Goal: Information Seeking & Learning: Learn about a topic

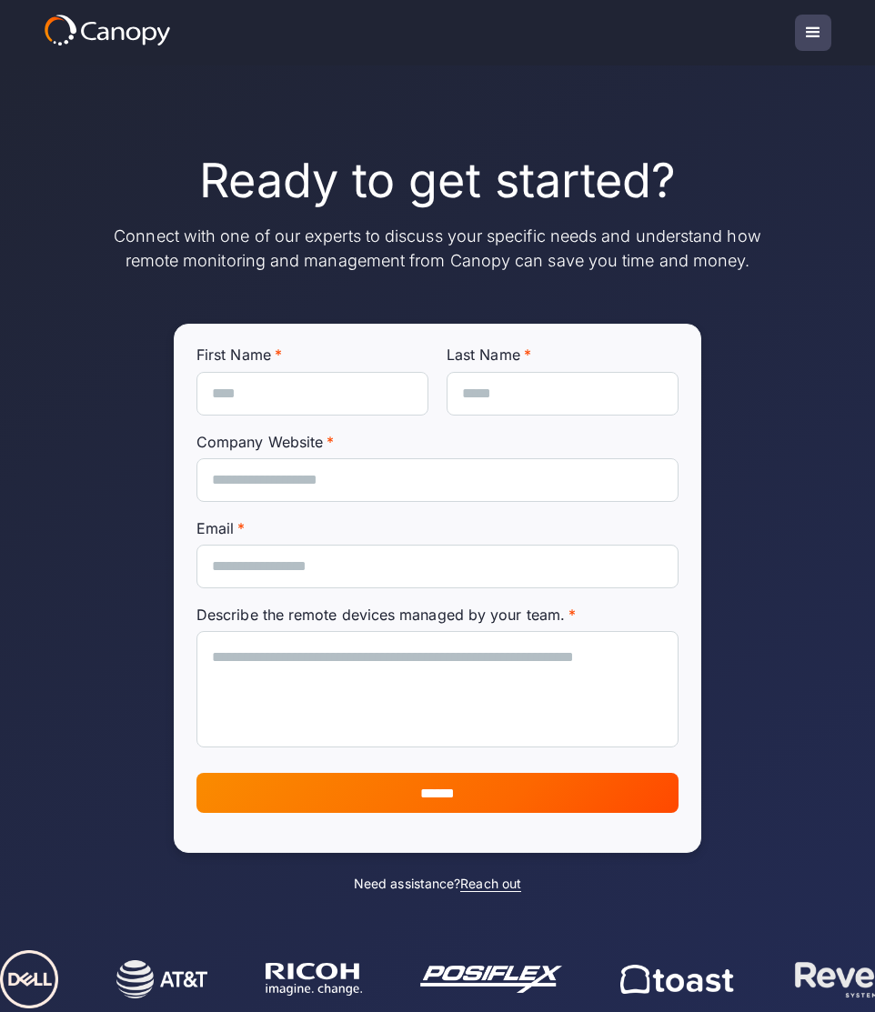
click at [303, 131] on div "Ready to get started? Connect with one of our experts to discuss your specific …" at bounding box center [438, 500] width 786 height 871
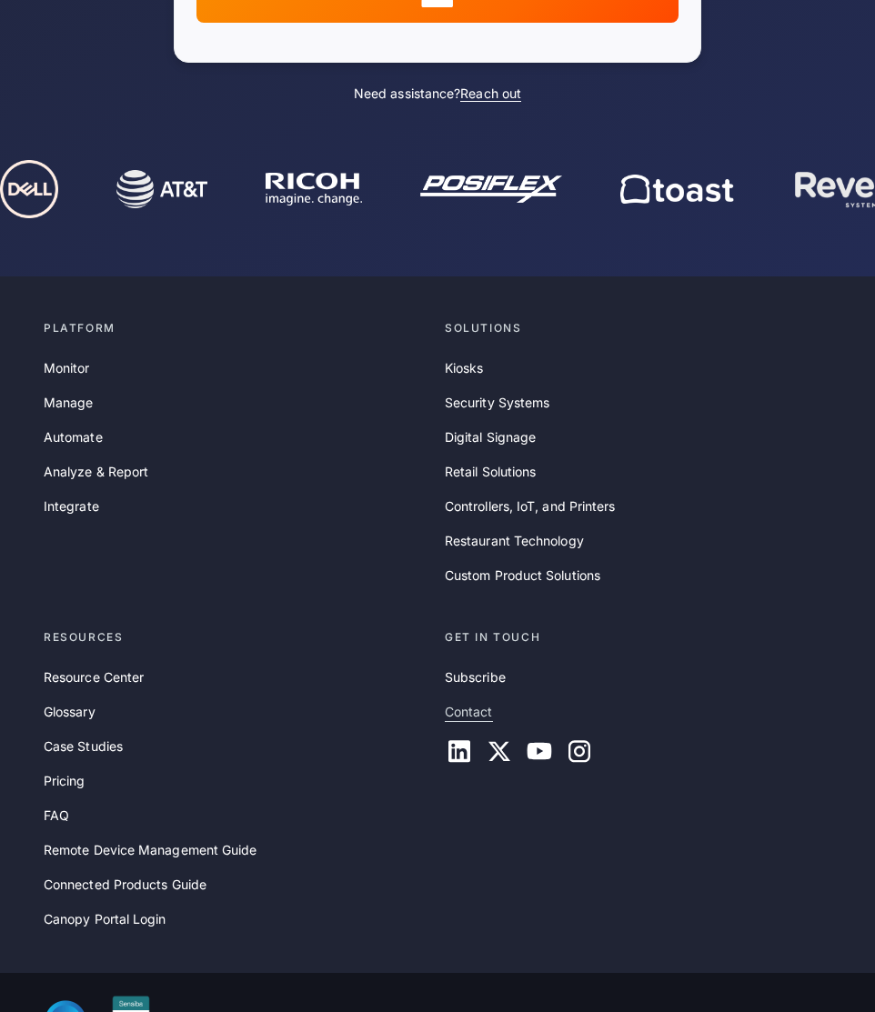
click at [472, 716] on link "Contact" at bounding box center [469, 712] width 48 height 20
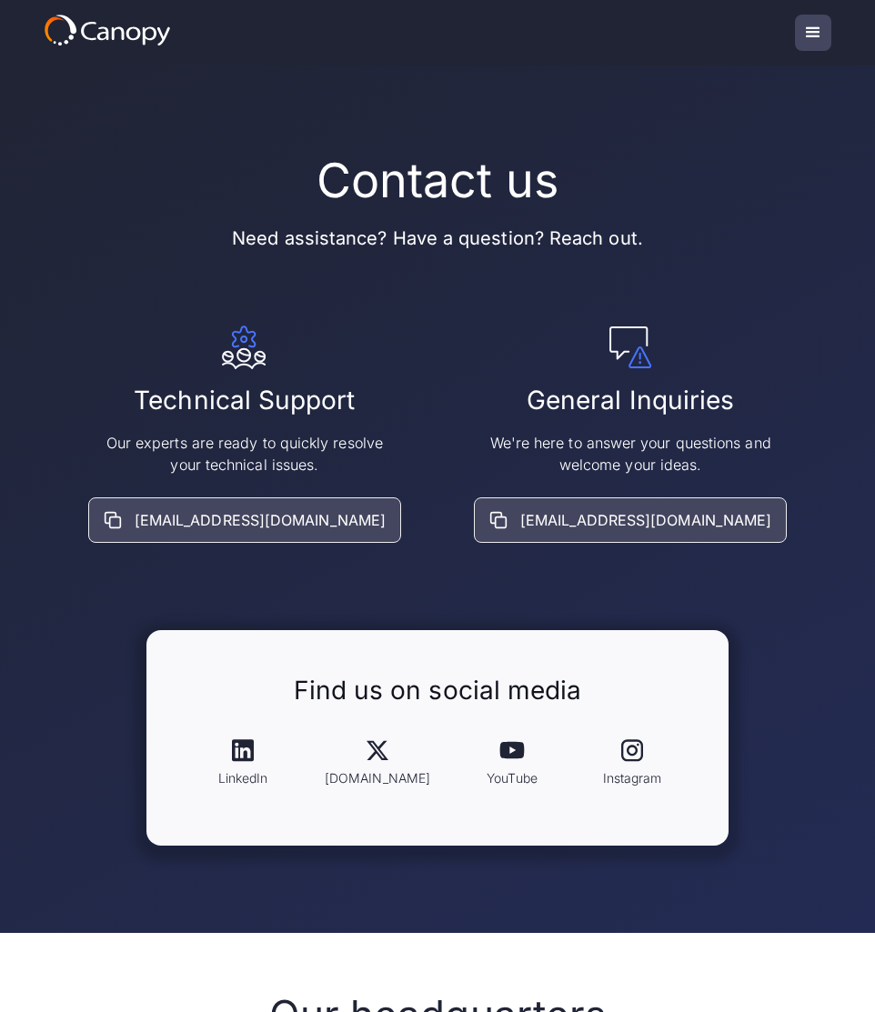
click at [103, 16] on icon at bounding box center [107, 30] width 127 height 33
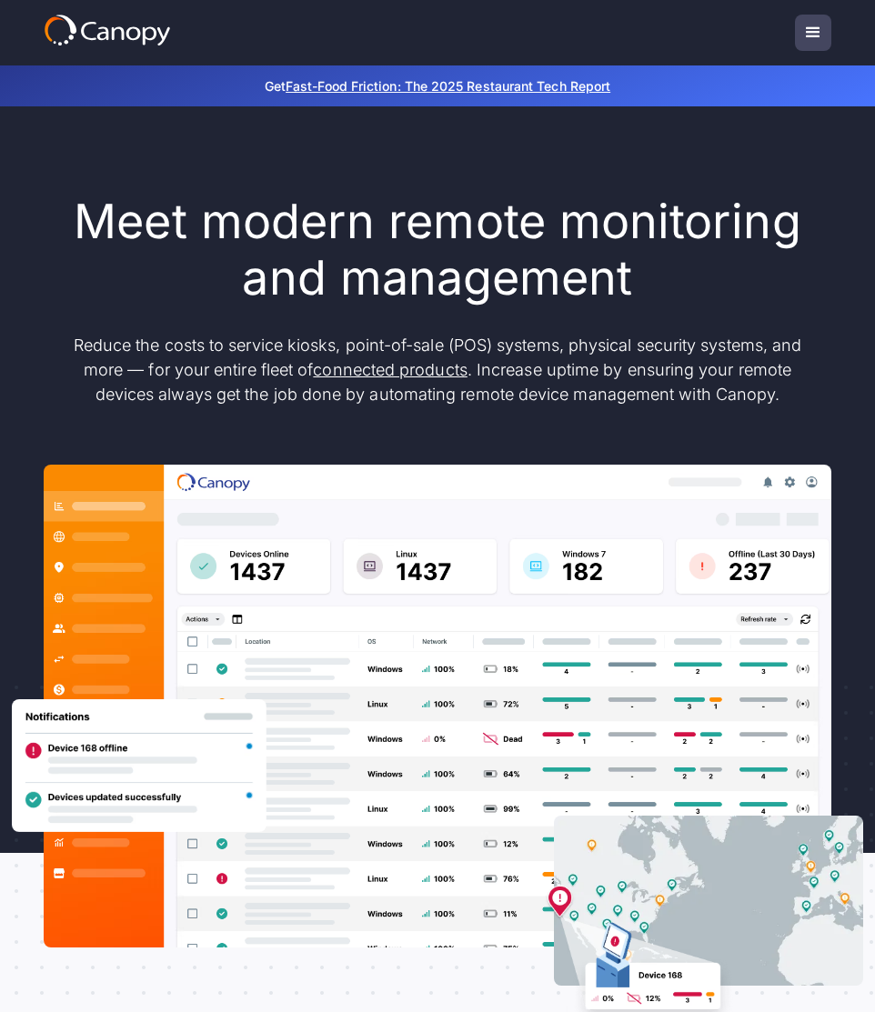
click at [622, 280] on h1 "Meet modern remote monitoring and management" at bounding box center [437, 251] width 764 height 114
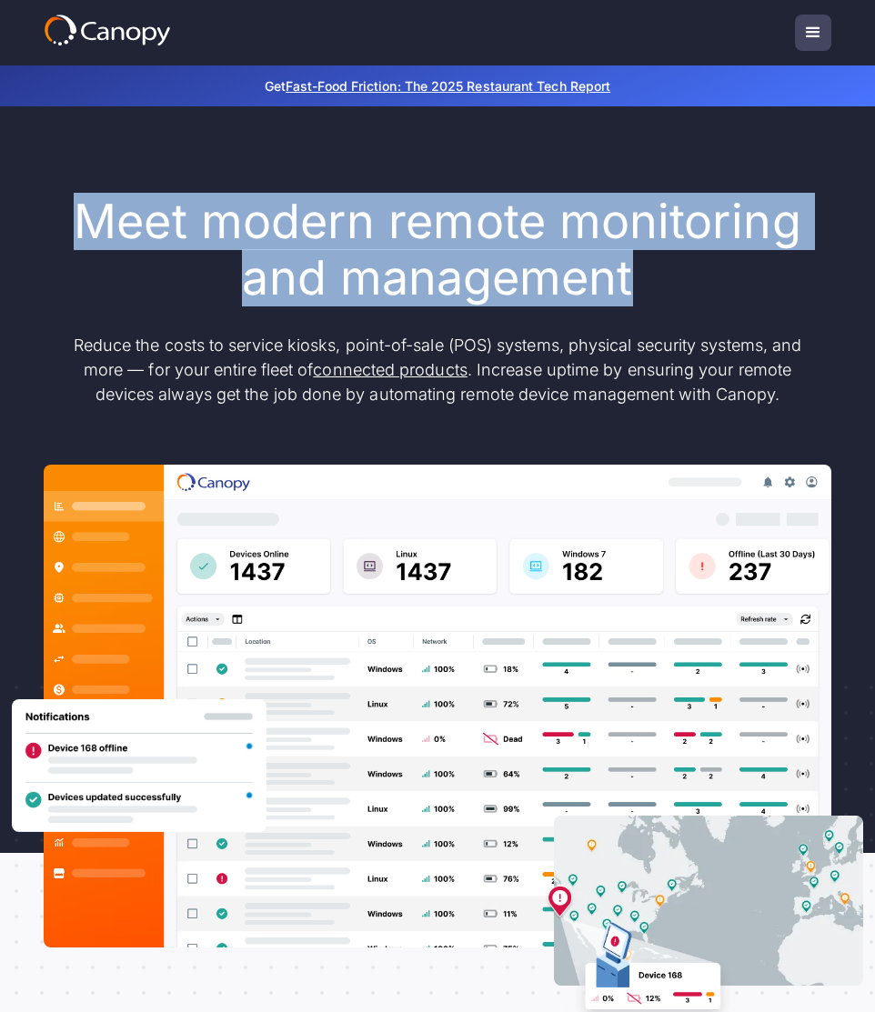
copy h1 "Meet modern remote monitoring and management"
drag, startPoint x: 646, startPoint y: 280, endPoint x: 86, endPoint y: 206, distance: 565.2
click at [86, 206] on h1 "Meet modern remote monitoring and management" at bounding box center [437, 251] width 764 height 114
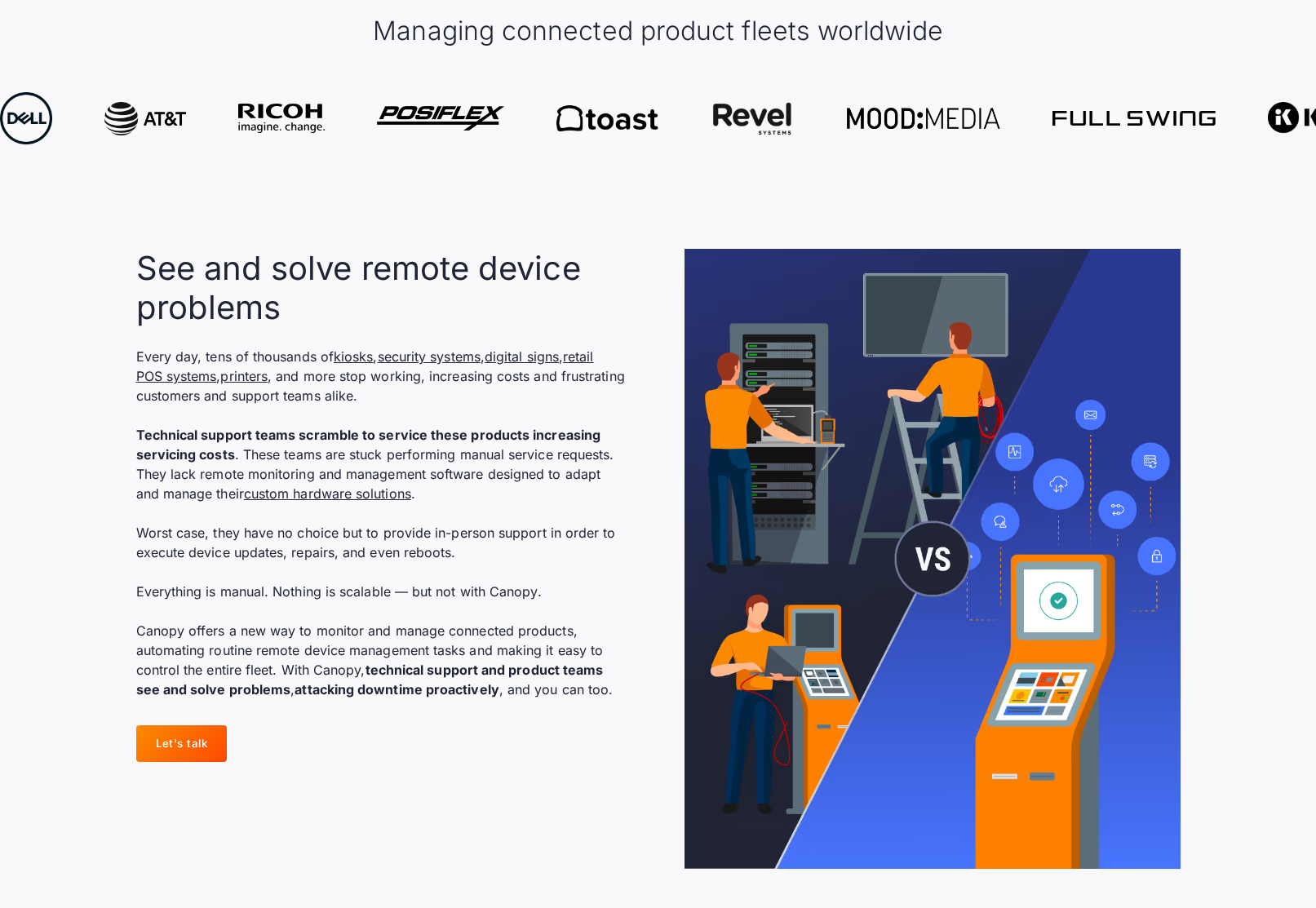
scroll to position [1044, 0]
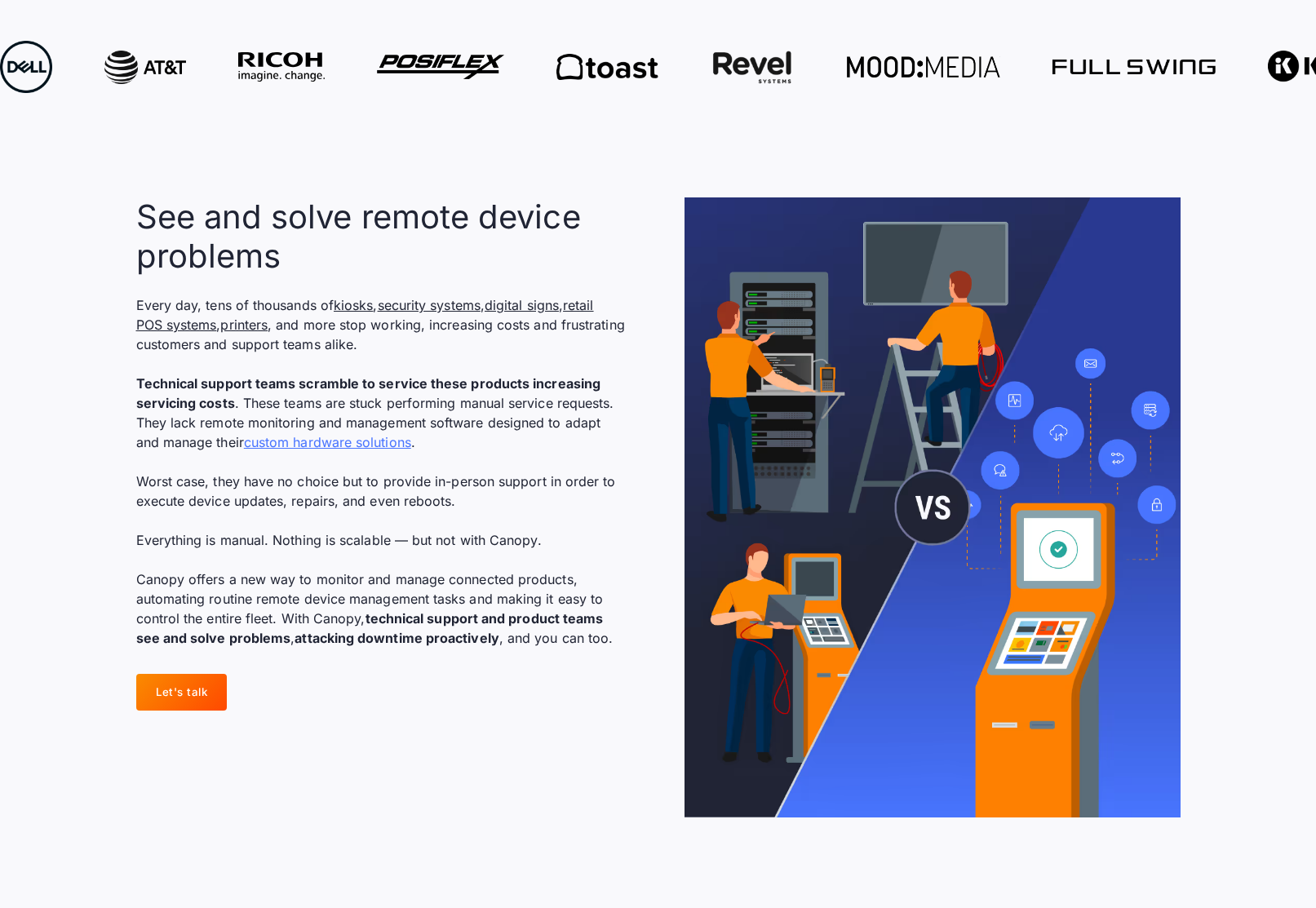
click at [377, 438] on link "custom hardware solutions" at bounding box center [327, 442] width 167 height 16
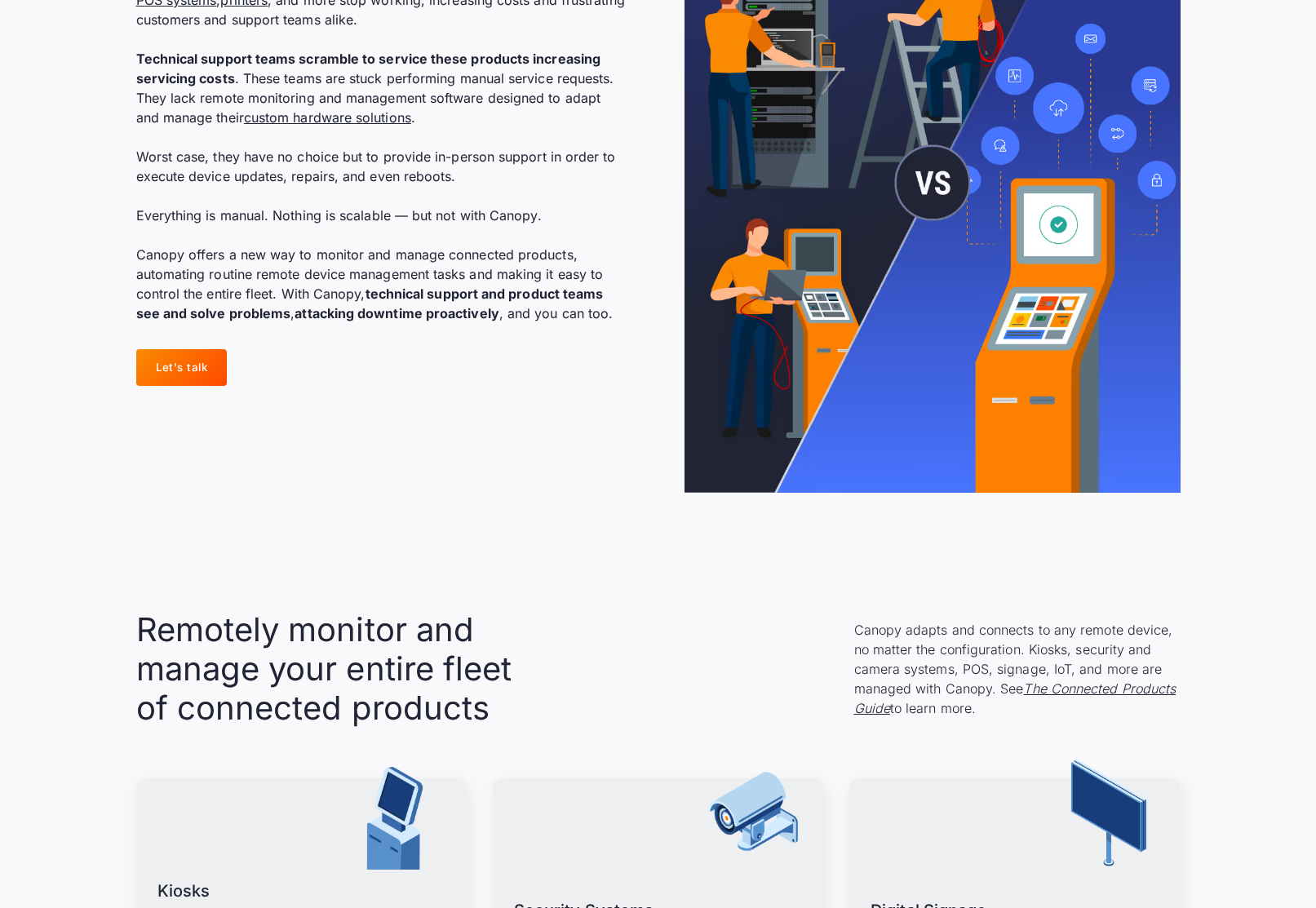
scroll to position [1393, 0]
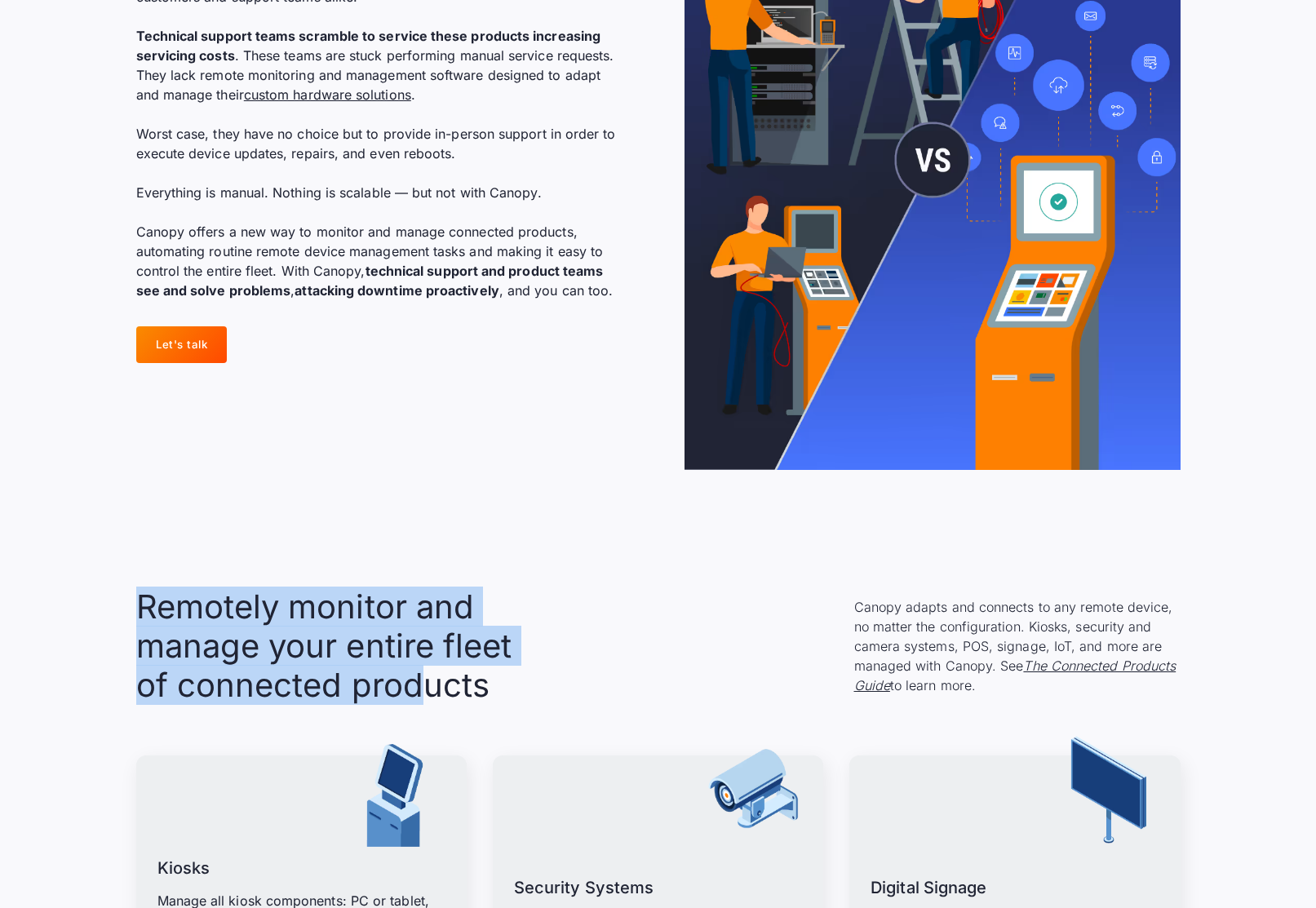
copy h2 "Remotely monitor and manage your entire fleet of connected prod"
drag, startPoint x: 136, startPoint y: 607, endPoint x: 428, endPoint y: 677, distance: 300.3
click at [428, 677] on h2 "Remotely monitor and manage your entire fleet of connected products" at bounding box center [332, 646] width 392 height 118
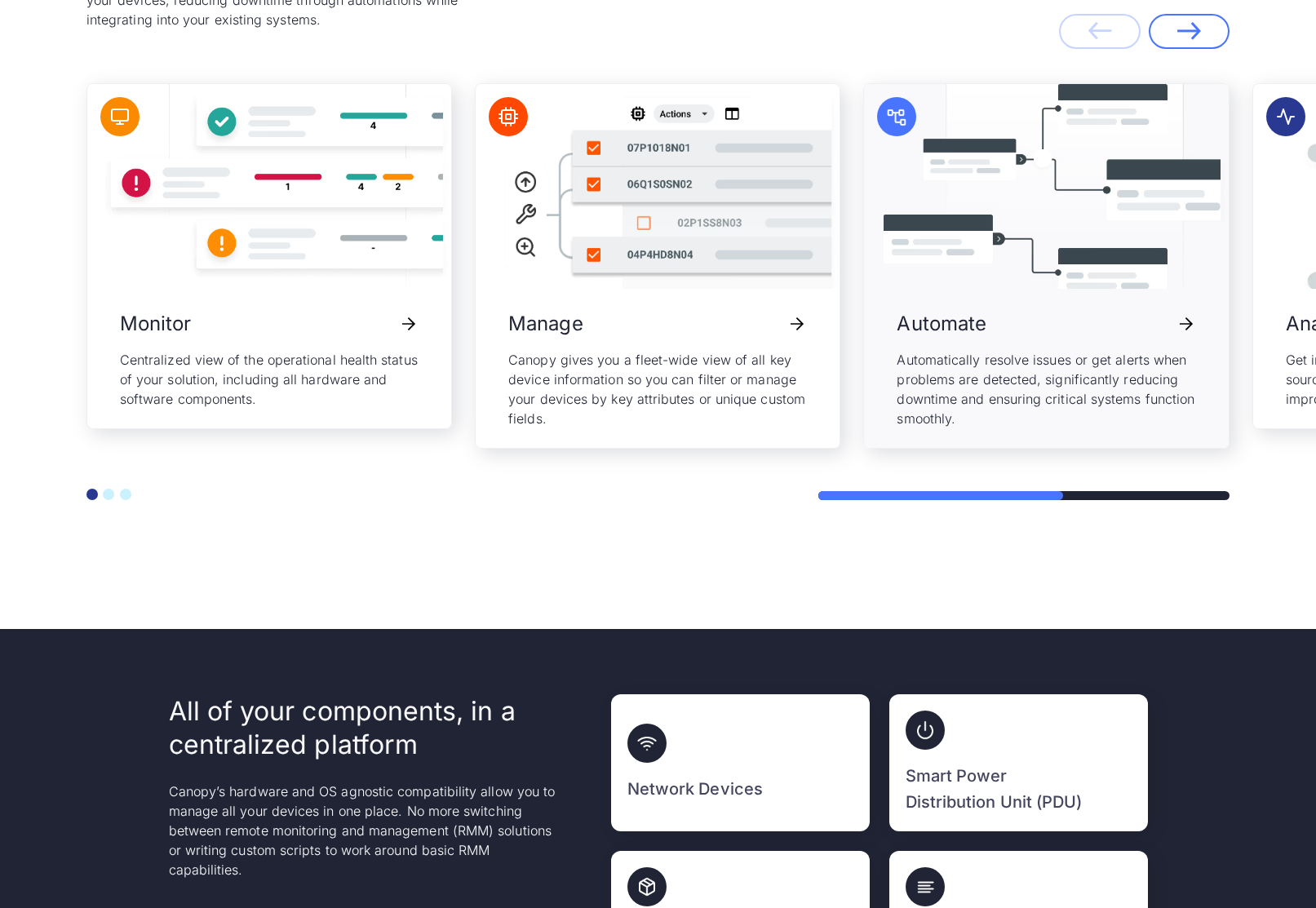
scroll to position [3721, 0]
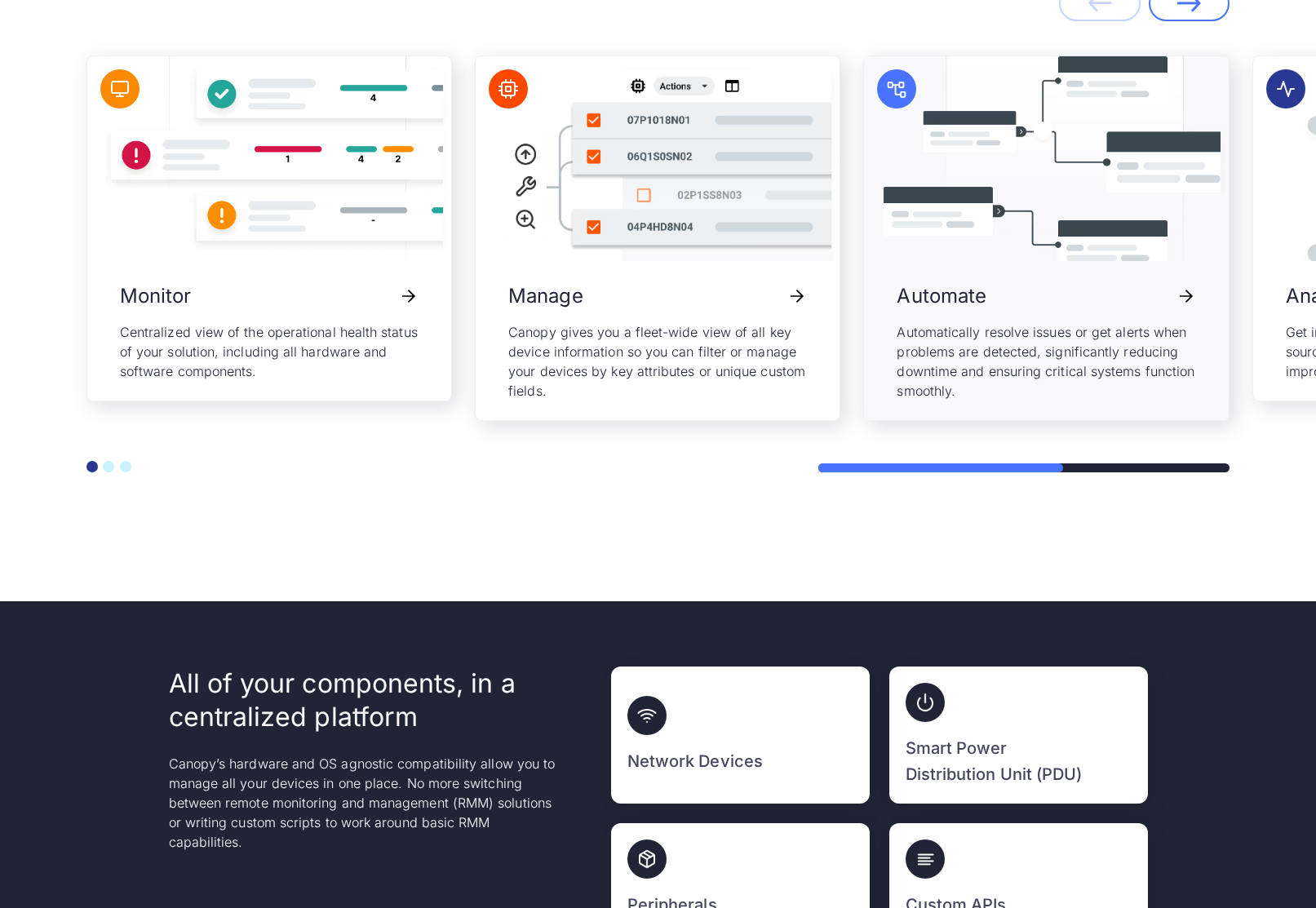
click at [942, 363] on p "Automatically resolve issues or get alerts when problems are detected, signific…" at bounding box center [1046, 361] width 299 height 78
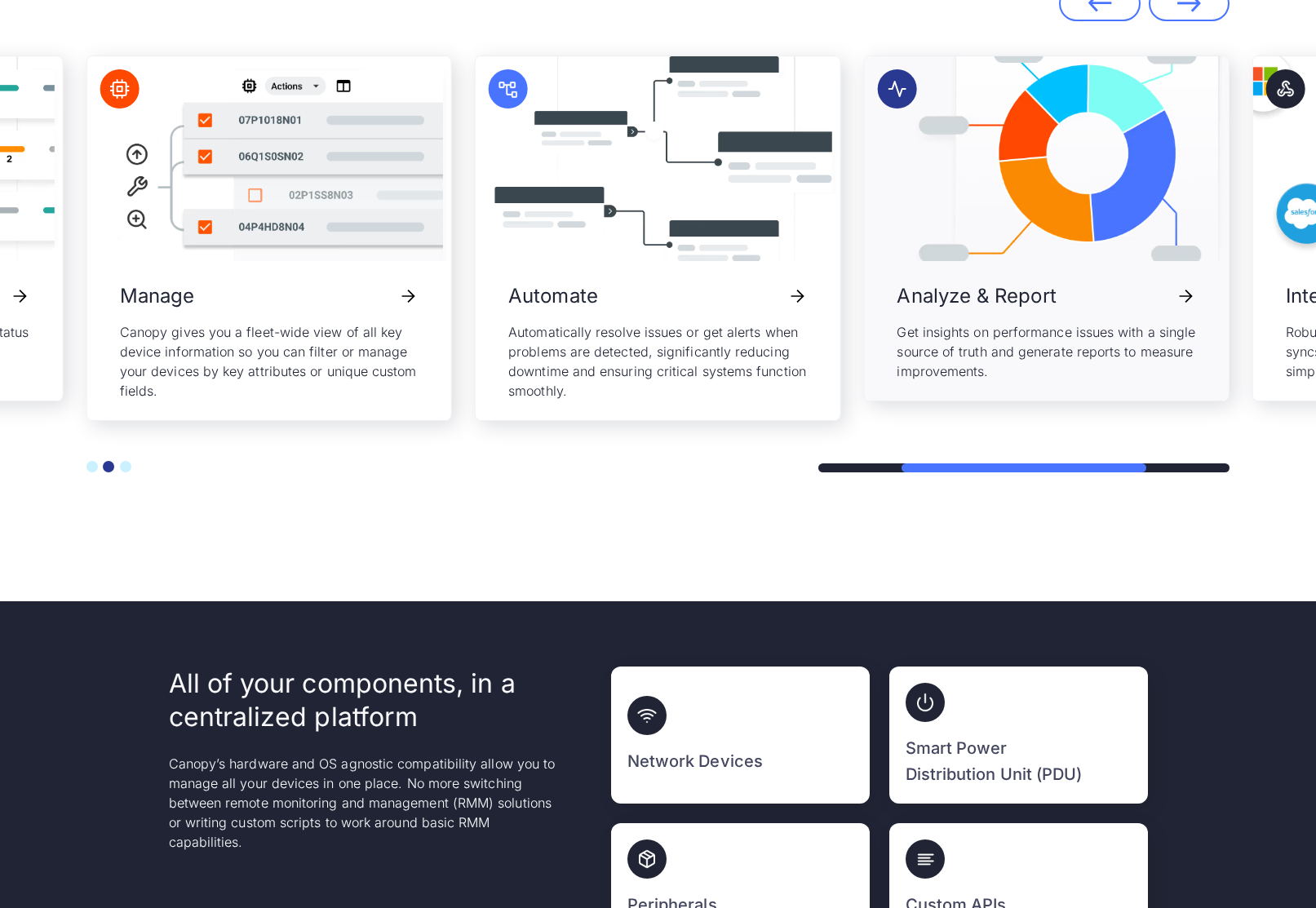
click at [897, 303] on h3 "Analyze & Report" at bounding box center [976, 296] width 159 height 31
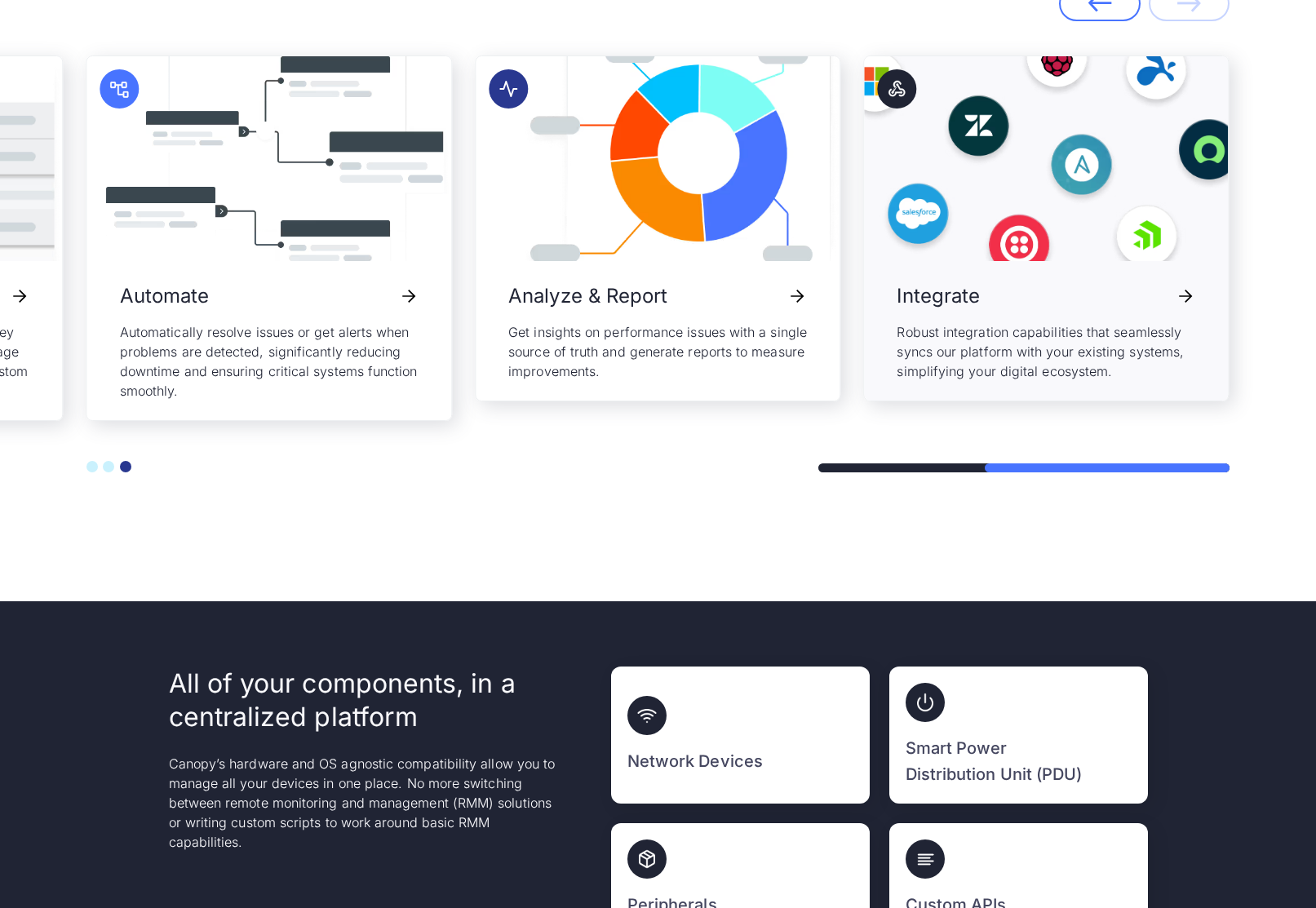
click at [897, 332] on p "Robust integration capabilities that seamlessly syncs our platform with your ex…" at bounding box center [1046, 351] width 299 height 58
click at [1069, 340] on p "Robust integration capabilities that seamlessly syncs our platform with your ex…" at bounding box center [1046, 351] width 299 height 58
click at [1032, 362] on p "Robust integration capabilities that seamlessly syncs our platform with your ex…" at bounding box center [1046, 351] width 299 height 58
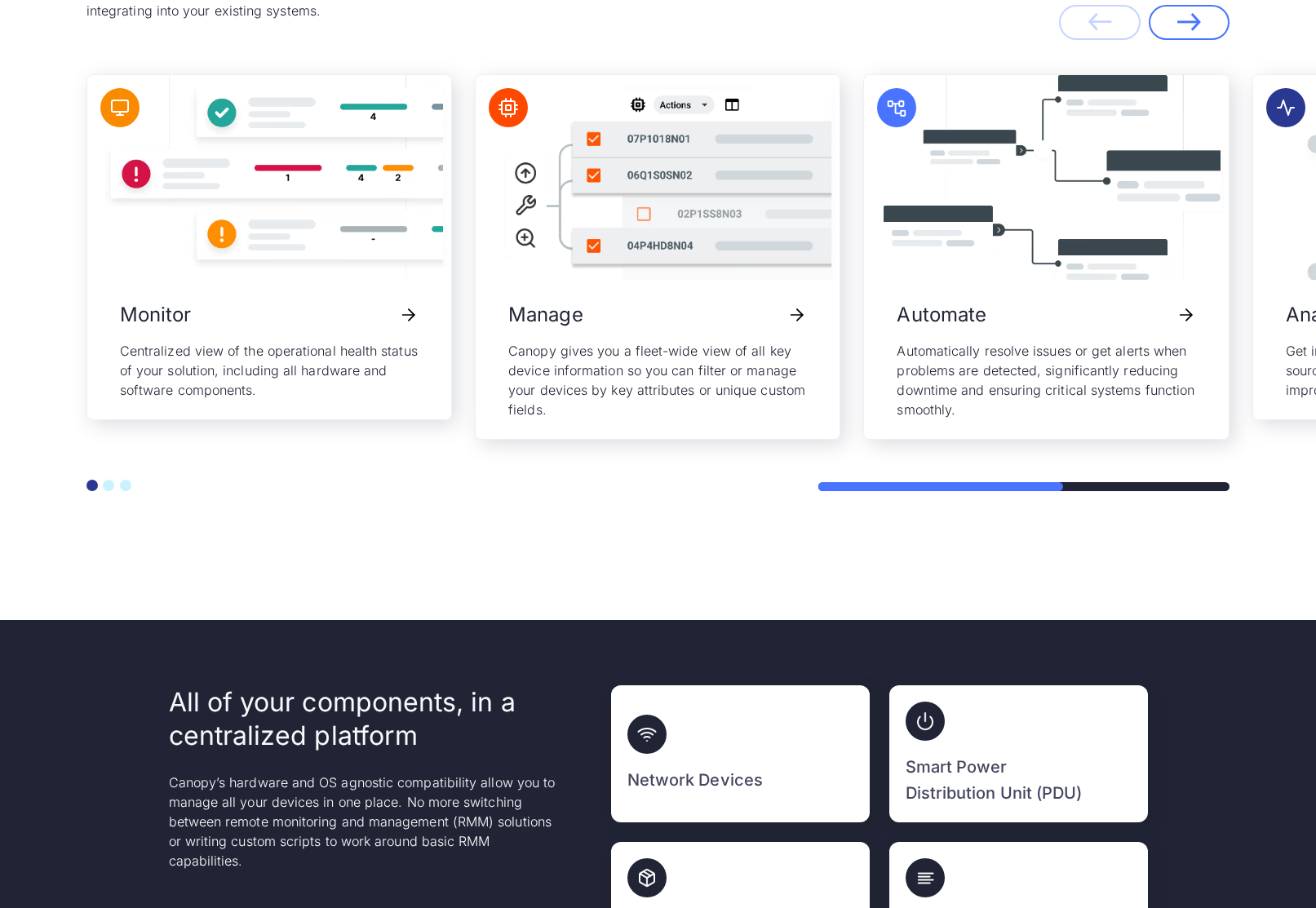
scroll to position [3817, 0]
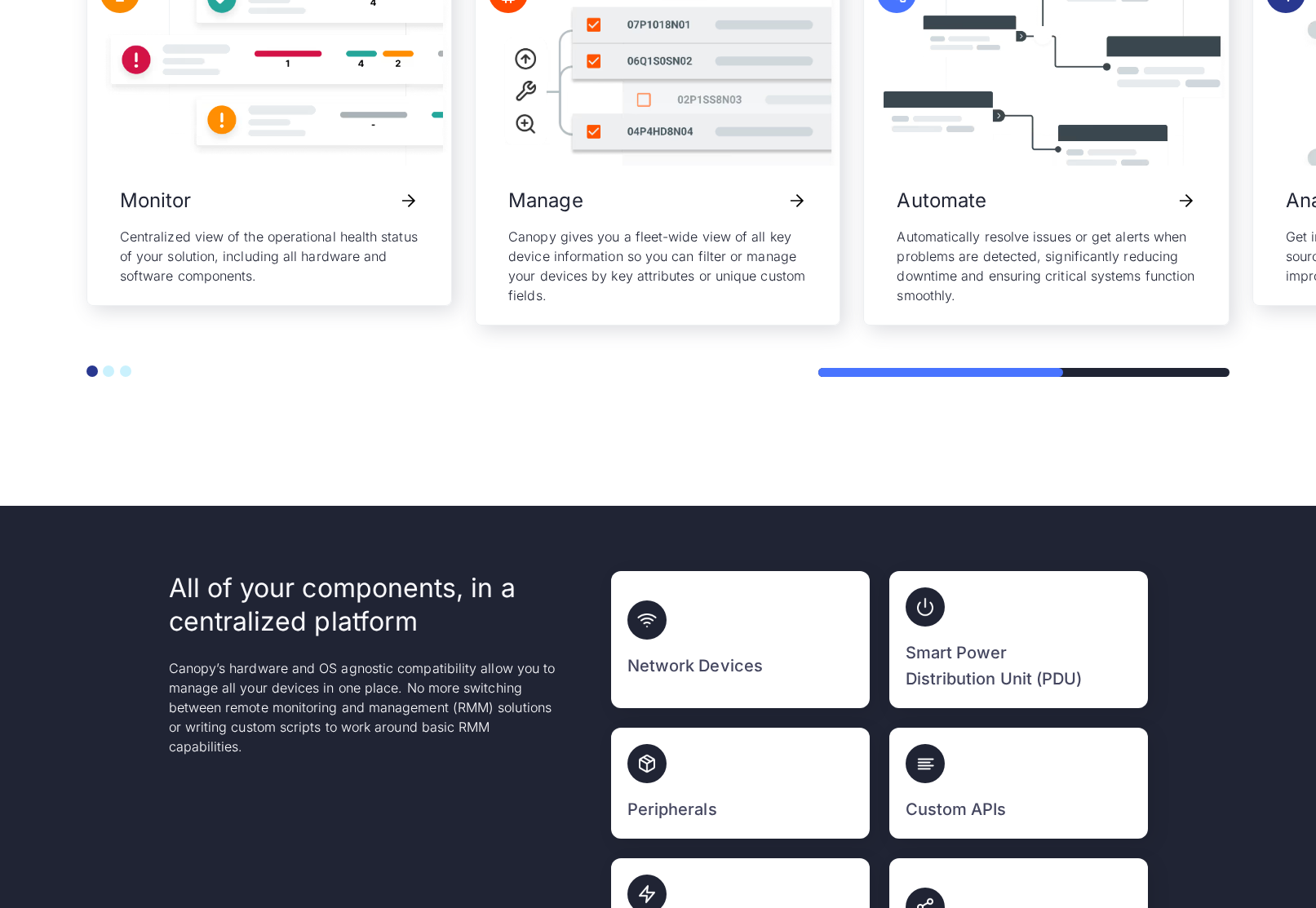
click at [273, 572] on h2 "All of your components, in a centralized platform" at bounding box center [364, 606] width 392 height 68
click at [263, 572] on h2 "All of your components, in a centralized platform" at bounding box center [364, 606] width 392 height 68
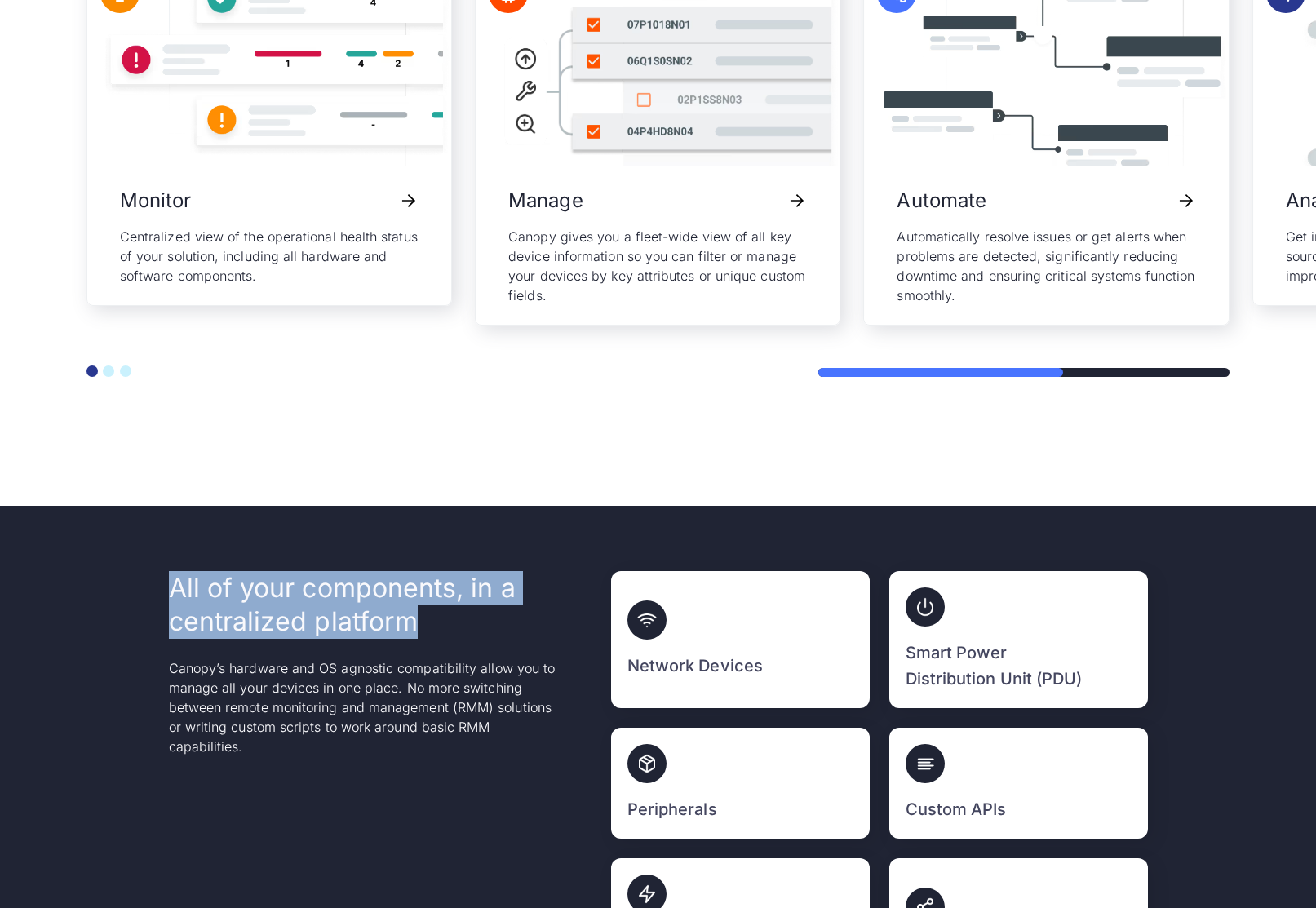
copy h2 "All of your components, in a centralized platform"
drag, startPoint x: 171, startPoint y: 477, endPoint x: 416, endPoint y: 501, distance: 246.2
click at [416, 572] on h2 "All of your components, in a centralized platform" at bounding box center [364, 606] width 392 height 68
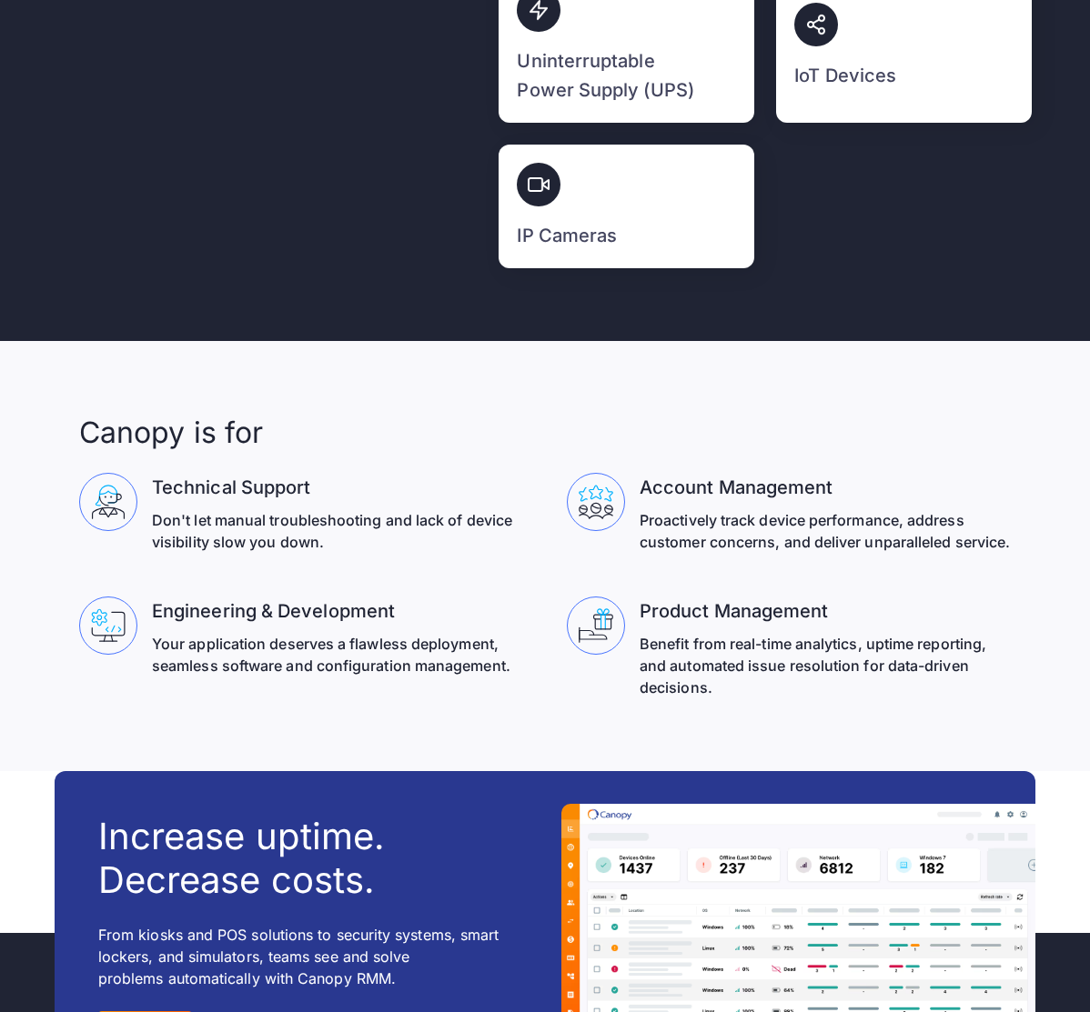
scroll to position [5314, 0]
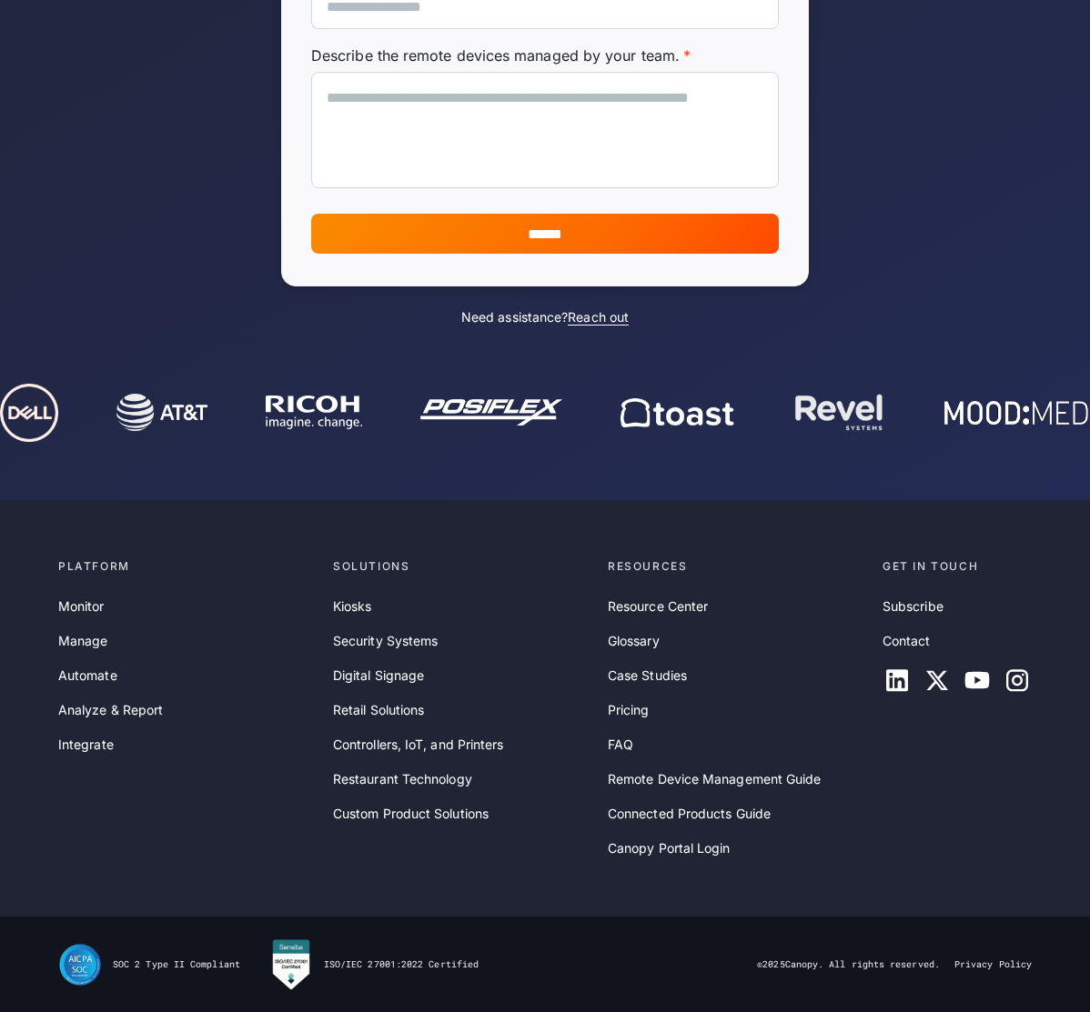
scroll to position [896, 0]
click at [0, 0] on h2 "Our team adapts Canopy to meet your product needs" at bounding box center [0, 0] width 0 height 0
click at [0, 0] on div "01 Initiate & Discovery" at bounding box center [0, 0] width 0 height 0
click at [0, 0] on div "02 Analyze & Design" at bounding box center [0, 0] width 0 height 0
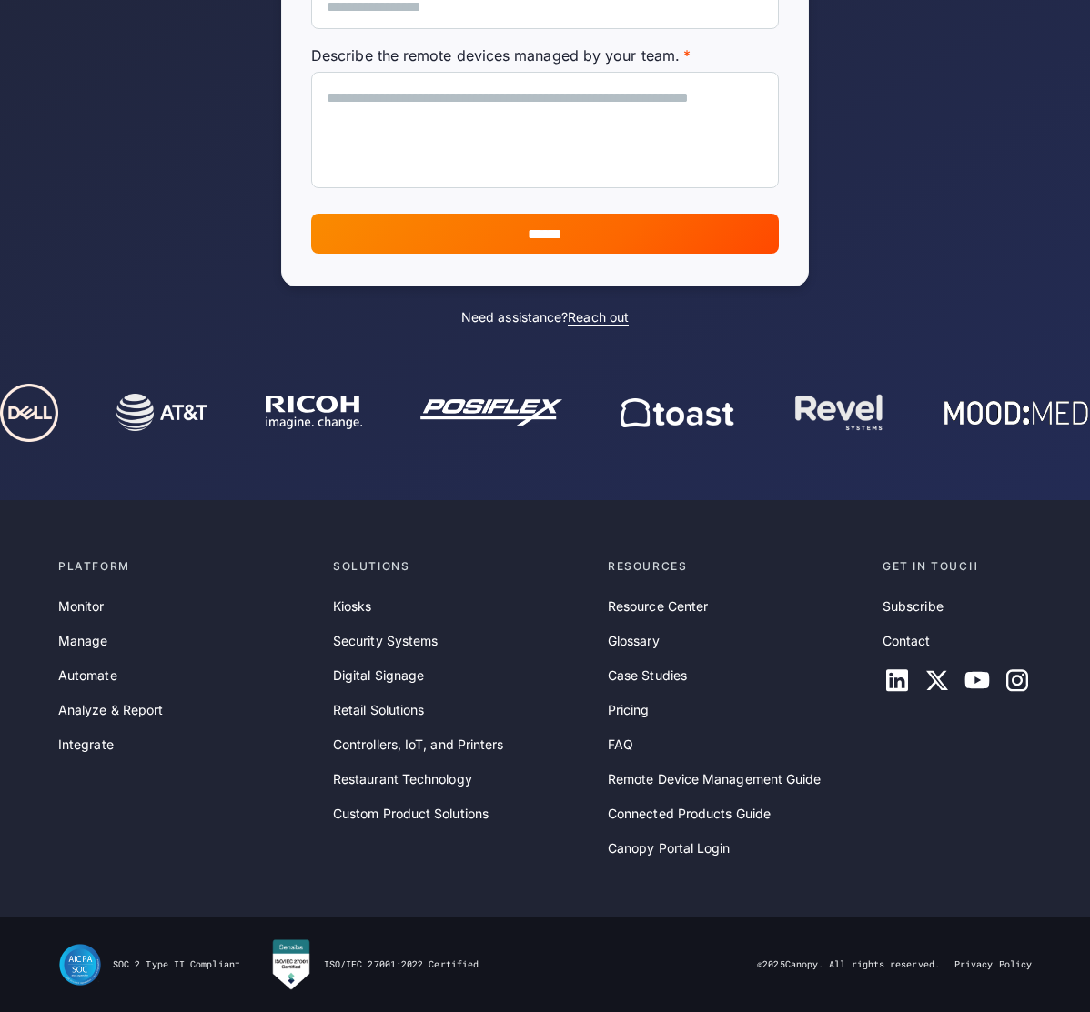
click at [0, 0] on p "We recognize that the potential of Digital Transformation is only realized when…" at bounding box center [0, 0] width 0 height 0
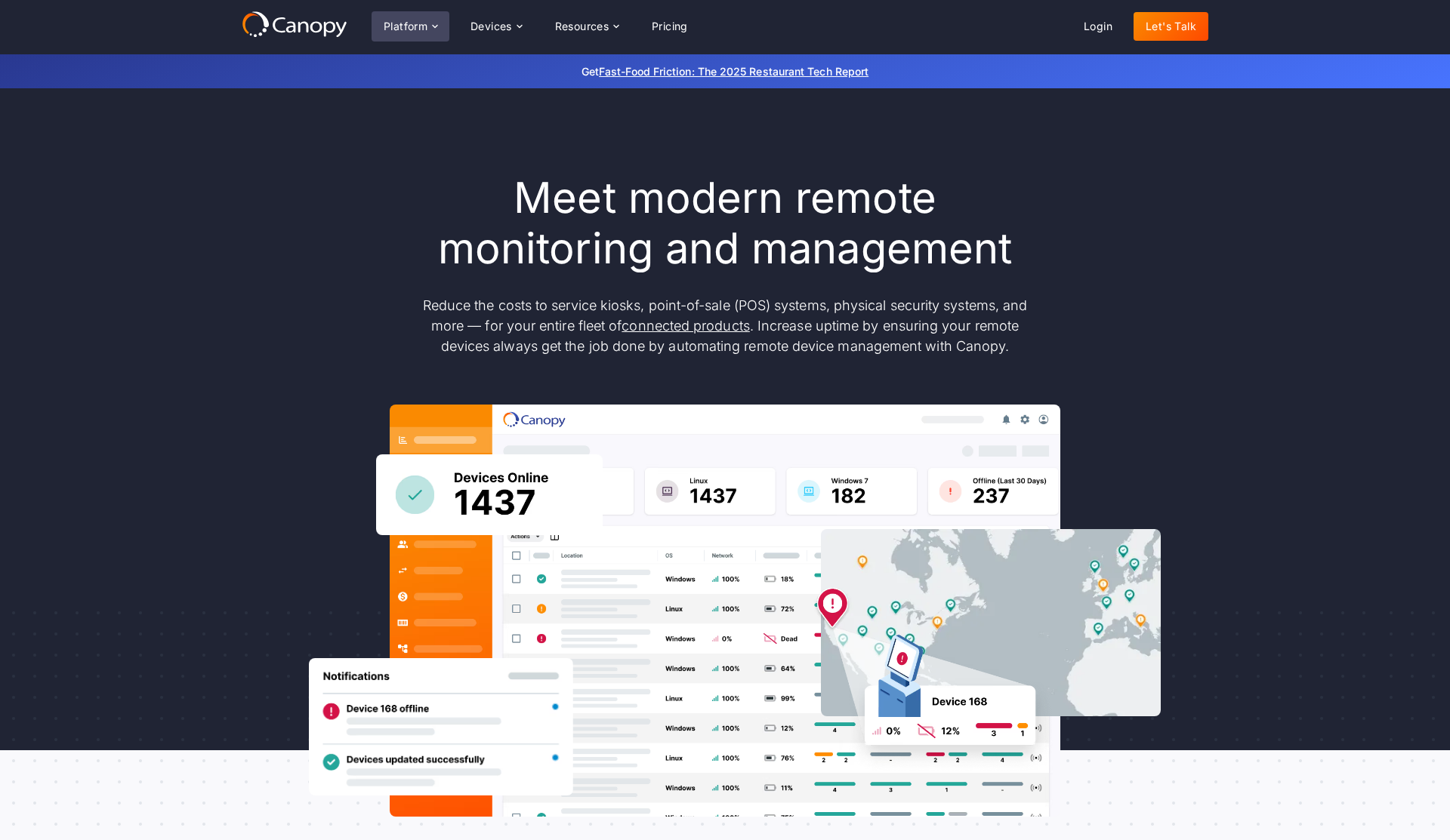
click at [420, 25] on div "Platform" at bounding box center [405, 26] width 44 height 11
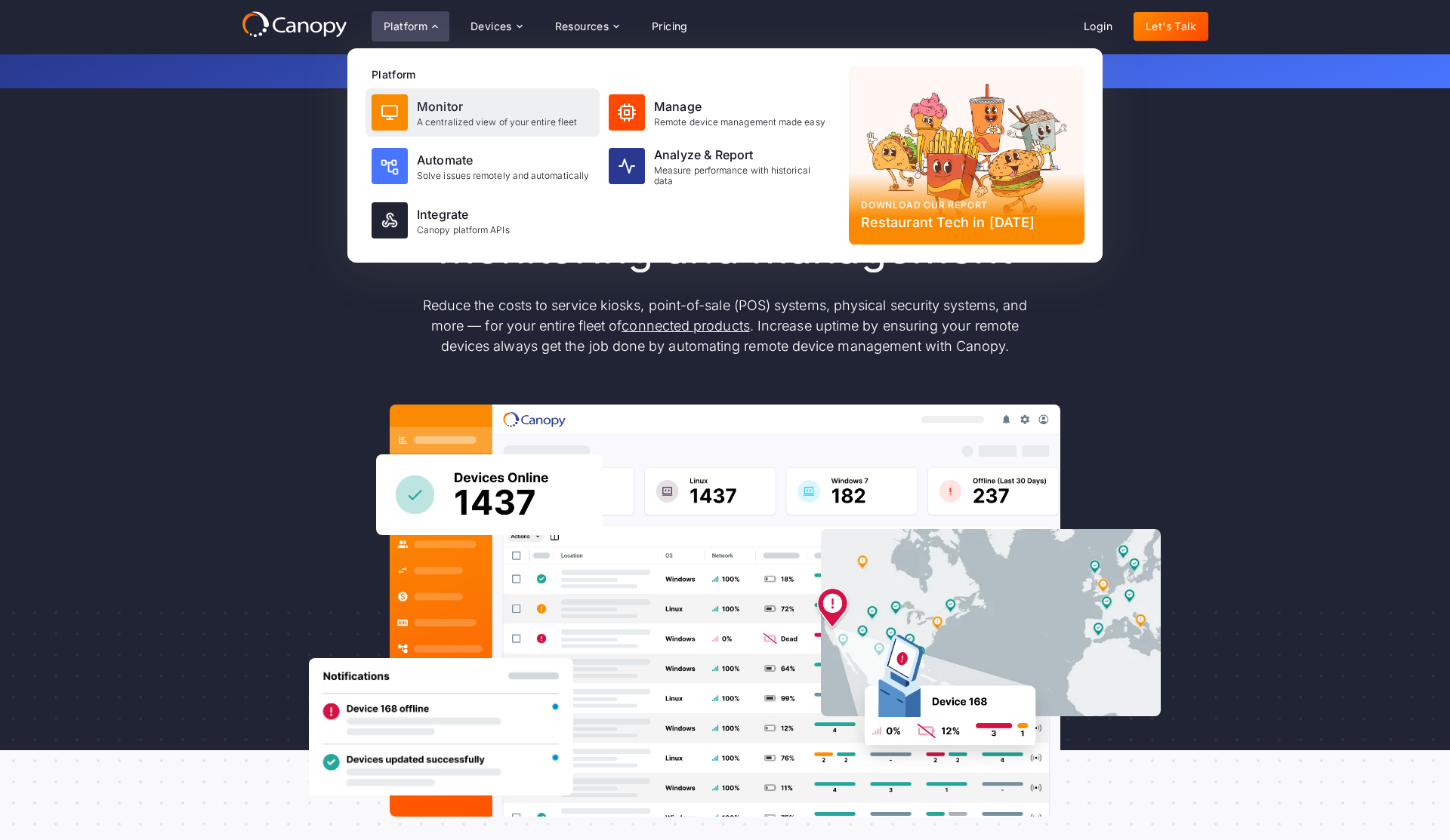
click at [417, 110] on div "Monitor" at bounding box center [496, 106] width 160 height 18
